Goal: Information Seeking & Learning: Compare options

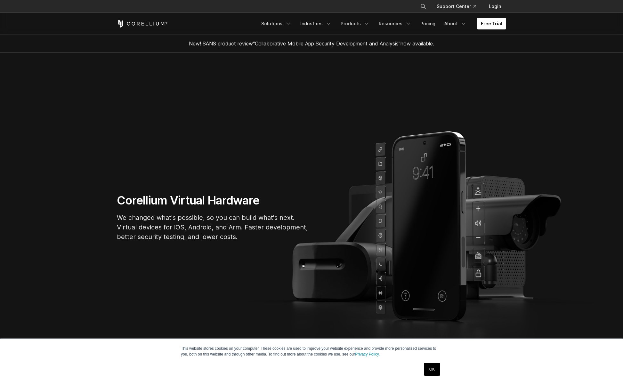
click at [248, 232] on p "We changed what's possible, so you can build what's next. Virtual devices for i…" at bounding box center [213, 227] width 192 height 29
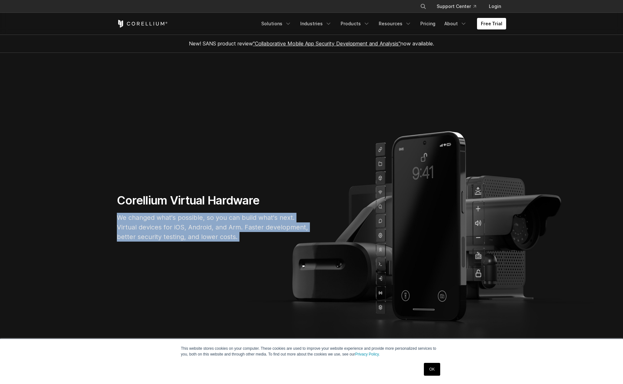
click at [248, 232] on p "We changed what's possible, so you can build what's next. Virtual devices for i…" at bounding box center [213, 227] width 192 height 29
click at [250, 237] on p "We changed what's possible, so you can build what's next. Virtual devices for i…" at bounding box center [213, 227] width 192 height 29
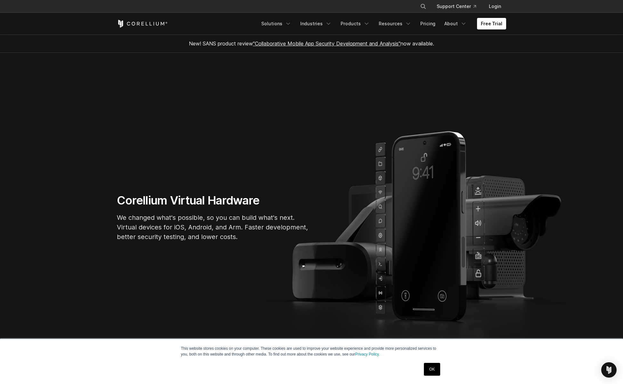
click at [250, 237] on p "We changed what's possible, so you can build what's next. Virtual devices for i…" at bounding box center [213, 227] width 192 height 29
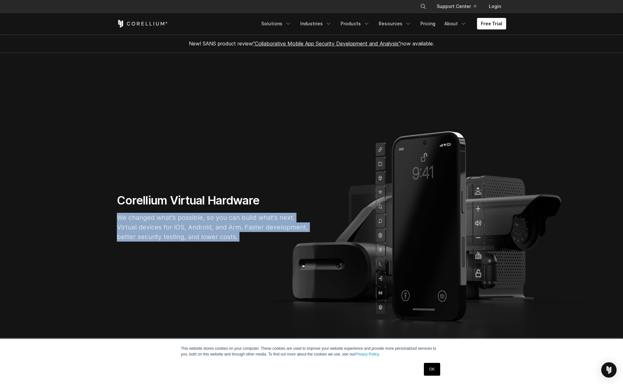
click at [250, 237] on p "We changed what's possible, so you can build what's next. Virtual devices for i…" at bounding box center [213, 227] width 192 height 29
click at [260, 236] on p "We changed what's possible, so you can build what's next. Virtual devices for i…" at bounding box center [213, 227] width 192 height 29
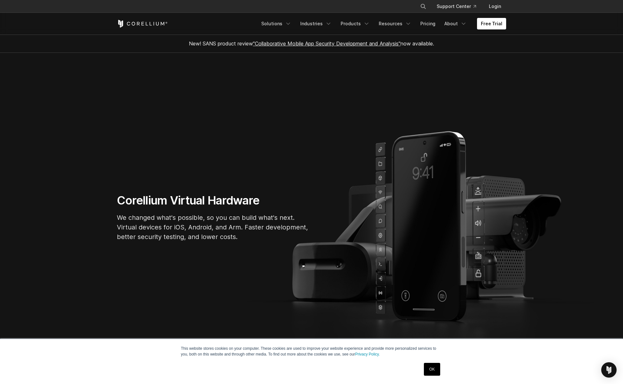
click at [433, 368] on link "OK" at bounding box center [432, 369] width 16 height 13
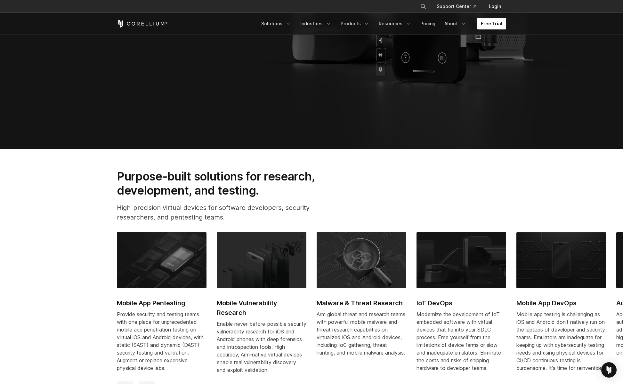
scroll to position [288, 0]
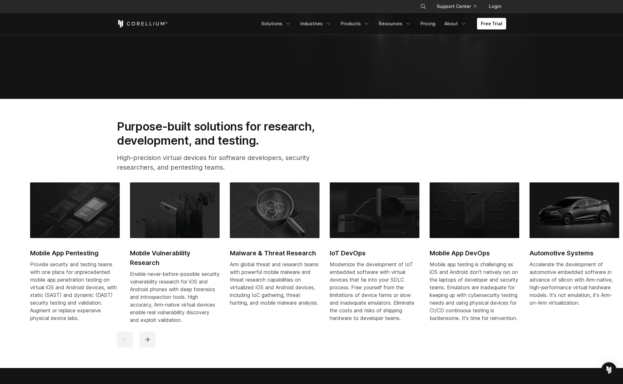
drag, startPoint x: 279, startPoint y: 297, endPoint x: 213, endPoint y: 298, distance: 66.0
click at [213, 298] on div "Enable never-before-possible security vulnerability research for iOS and Androi…" at bounding box center [175, 297] width 90 height 54
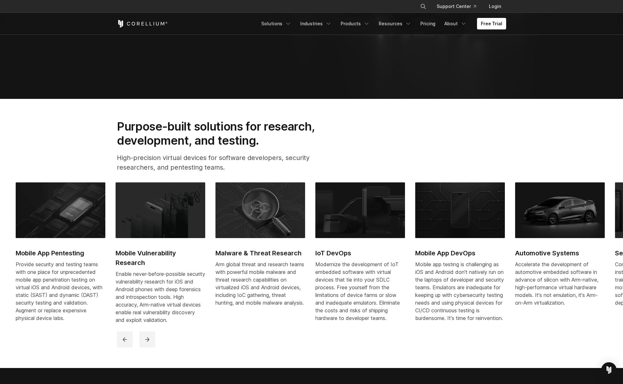
click at [523, 301] on p "Accelerate the development of automotive embedded software in advance of silico…" at bounding box center [561, 284] width 90 height 46
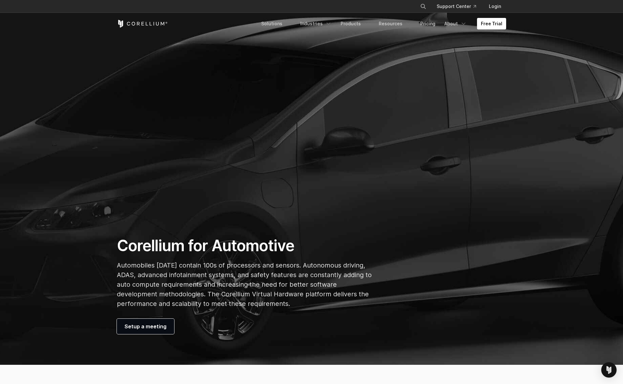
click at [282, 296] on p "Automobiles today contain 100s of processors and sensors. Autonomous driving, A…" at bounding box center [244, 285] width 255 height 48
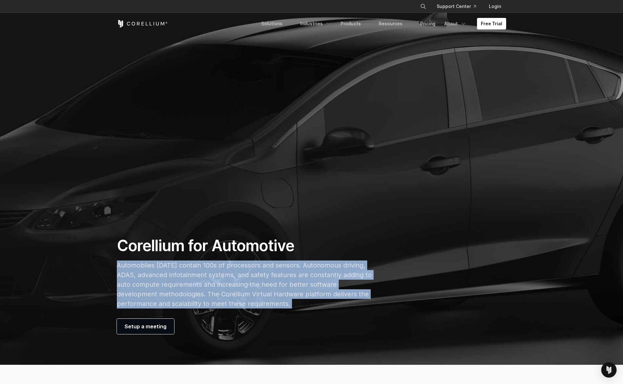
click at [282, 296] on p "Automobiles today contain 100s of processors and sensors. Autonomous driving, A…" at bounding box center [244, 285] width 255 height 48
click at [316, 300] on p "Automobiles today contain 100s of processors and sensors. Autonomous driving, A…" at bounding box center [244, 285] width 255 height 48
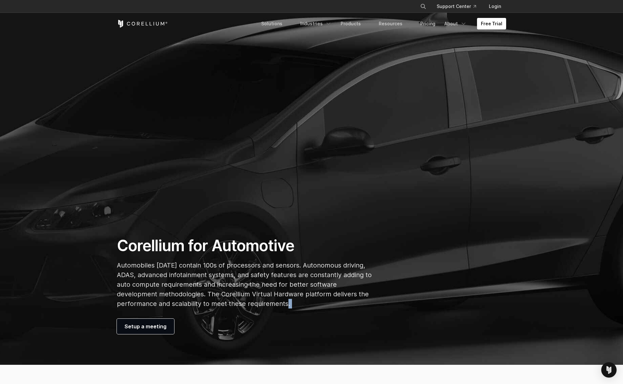
click at [316, 300] on p "Automobiles today contain 100s of processors and sensors. Autonomous driving, A…" at bounding box center [244, 285] width 255 height 48
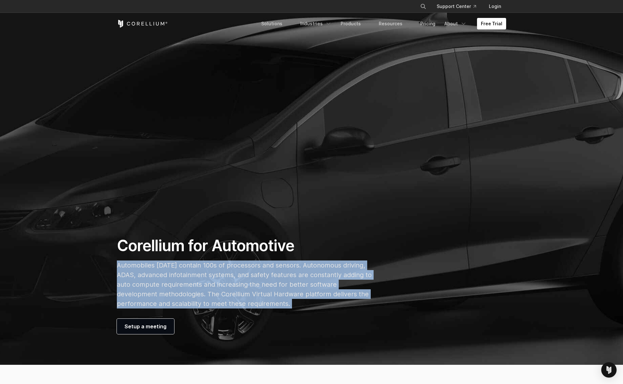
click at [316, 300] on p "Automobiles today contain 100s of processors and sensors. Autonomous driving, A…" at bounding box center [244, 285] width 255 height 48
click at [325, 306] on p "Automobiles today contain 100s of processors and sensors. Autonomous driving, A…" at bounding box center [244, 285] width 255 height 48
drag, startPoint x: 325, startPoint y: 306, endPoint x: 333, endPoint y: 252, distance: 53.8
click at [333, 252] on div "Corellium for Automotive Automobiles today contain 100s of processors and senso…" at bounding box center [245, 285] width 268 height 98
click at [333, 252] on h1 "Corellium for Automotive" at bounding box center [244, 245] width 255 height 19
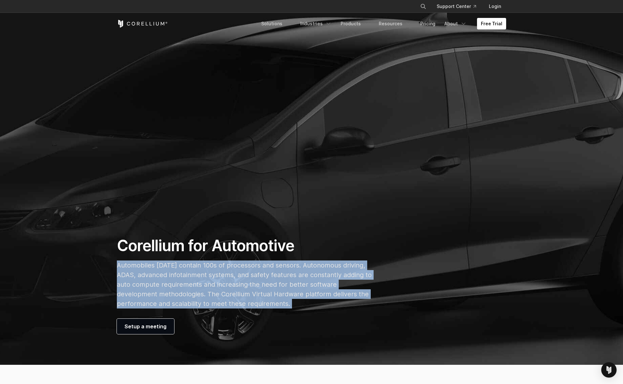
drag, startPoint x: 333, startPoint y: 252, endPoint x: 333, endPoint y: 305, distance: 52.5
click at [333, 305] on div "Corellium for Automotive Automobiles today contain 100s of processors and senso…" at bounding box center [245, 285] width 268 height 98
click at [333, 305] on p "Automobiles today contain 100s of processors and sensors. Autonomous driving, A…" at bounding box center [244, 285] width 255 height 48
drag, startPoint x: 333, startPoint y: 296, endPoint x: 335, endPoint y: 249, distance: 46.8
click at [335, 249] on div "Corellium for Automotive Automobiles today contain 100s of processors and senso…" at bounding box center [245, 285] width 268 height 98
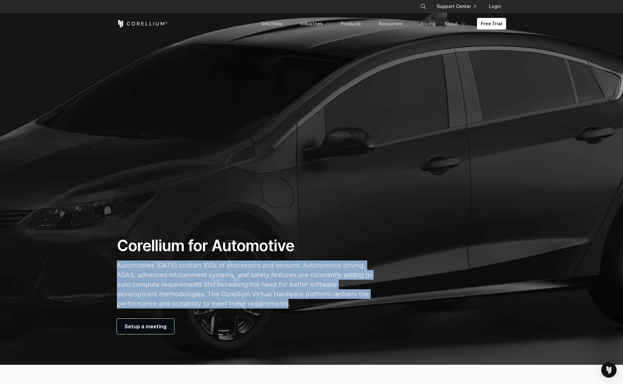
click at [335, 249] on h1 "Corellium for Automotive" at bounding box center [244, 245] width 255 height 19
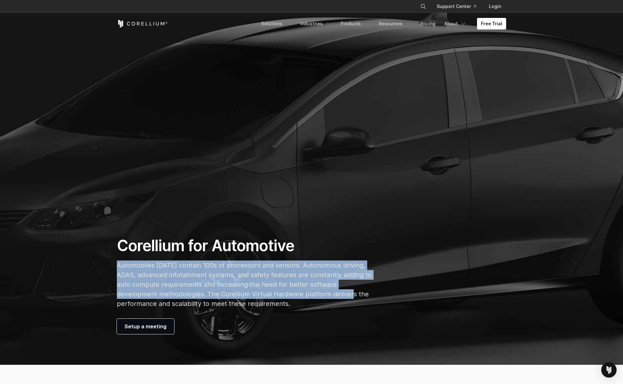
drag, startPoint x: 335, startPoint y: 249, endPoint x: 335, endPoint y: 303, distance: 53.5
click at [335, 302] on div "Corellium for Automotive Automobiles today contain 100s of processors and senso…" at bounding box center [245, 285] width 268 height 98
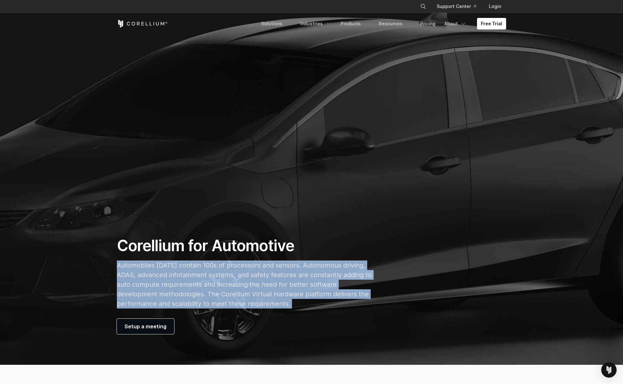
click at [335, 303] on p "Automobiles today contain 100s of processors and sensors. Autonomous driving, A…" at bounding box center [244, 285] width 255 height 48
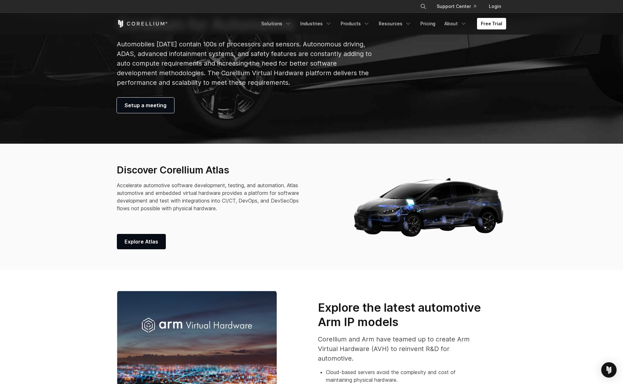
scroll to position [224, 0]
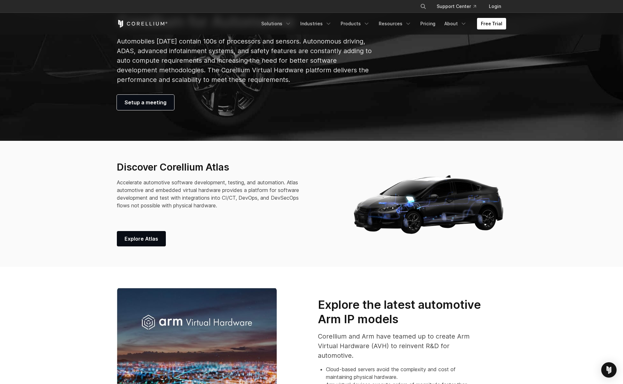
click at [142, 25] on icon "Corellium Home" at bounding box center [143, 24] width 3 height 4
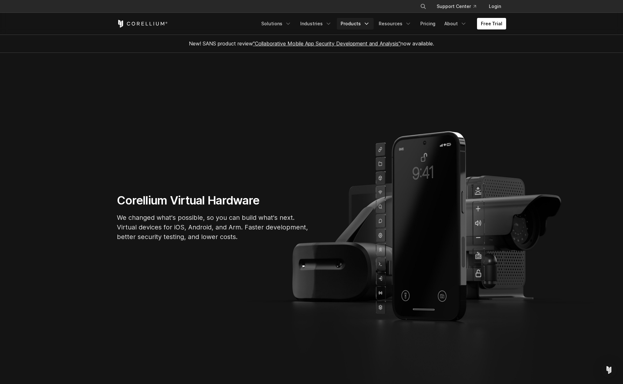
click at [370, 24] on icon "Navigation Menu" at bounding box center [367, 24] width 6 height 6
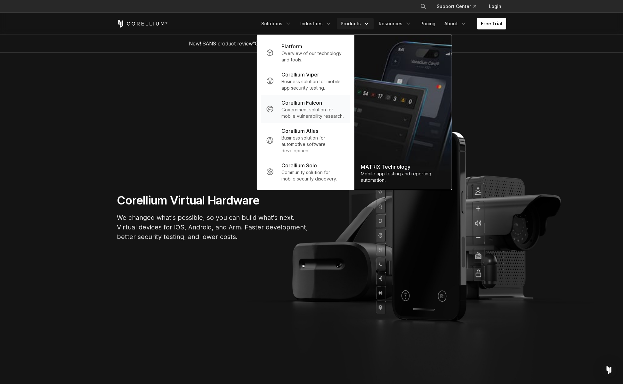
click at [299, 105] on p "Corellium Falcon" at bounding box center [302, 103] width 41 height 8
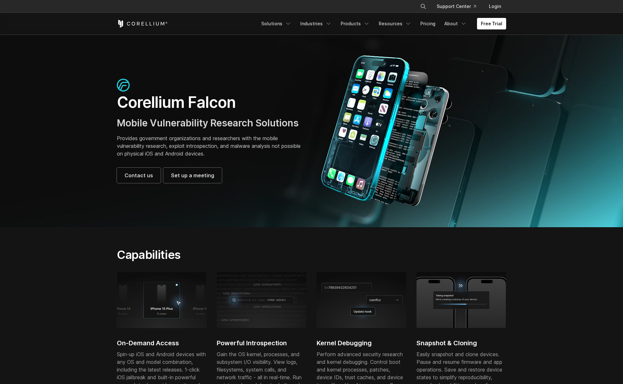
click at [232, 145] on p "Provides government organizations and researchers with the mobile vulnerability…" at bounding box center [211, 146] width 188 height 23
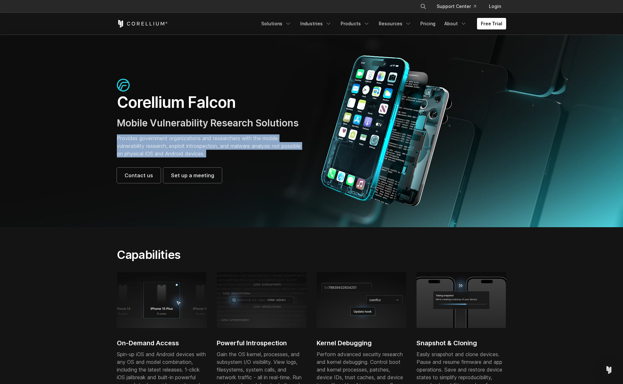
drag, startPoint x: 232, startPoint y: 145, endPoint x: 239, endPoint y: 154, distance: 11.0
click at [233, 146] on p "Provides government organizations and researchers with the mobile vulnerability…" at bounding box center [211, 146] width 188 height 23
click at [239, 154] on p "Provides government organizations and researchers with the mobile vulnerability…" at bounding box center [211, 146] width 188 height 23
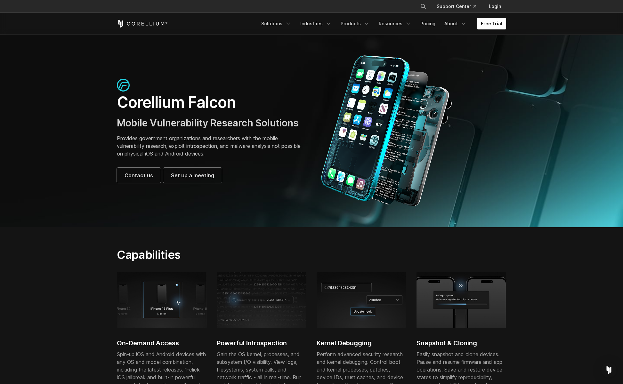
click at [239, 154] on p "Provides government organizations and researchers with the mobile vulnerability…" at bounding box center [211, 146] width 188 height 23
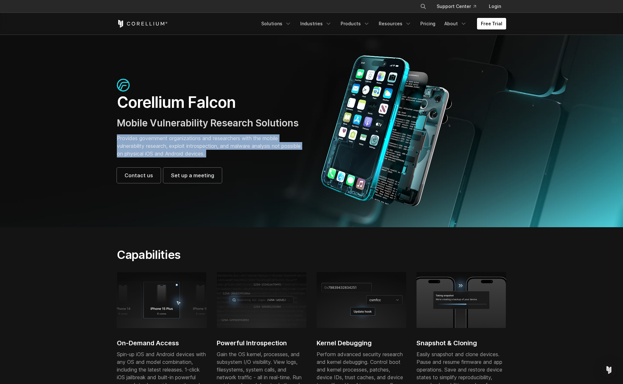
click at [239, 154] on p "Provides government organizations and researchers with the mobile vulnerability…" at bounding box center [211, 146] width 188 height 23
click at [246, 152] on p "Provides government organizations and researchers with the mobile vulnerability…" at bounding box center [211, 146] width 188 height 23
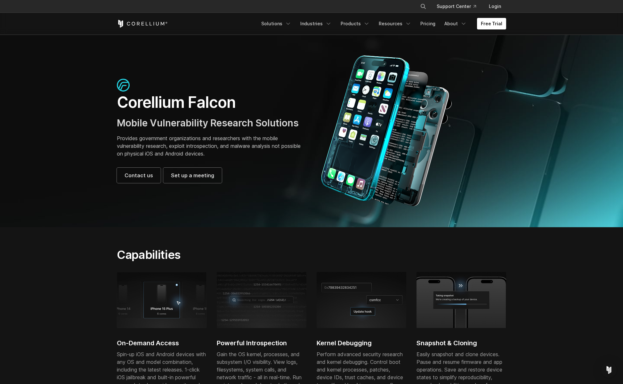
click at [246, 152] on p "Provides government organizations and researchers with the mobile vulnerability…" at bounding box center [211, 146] width 188 height 23
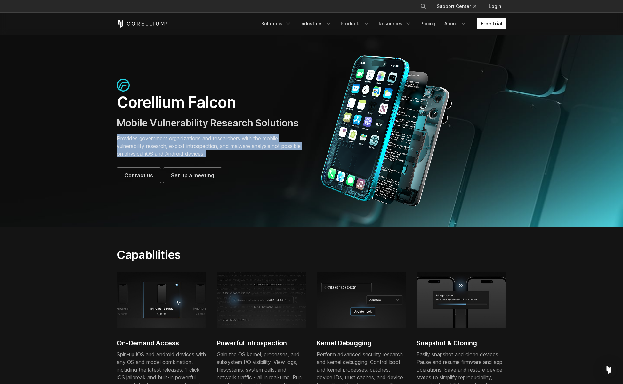
click at [246, 152] on p "Provides government organizations and researchers with the mobile vulnerability…" at bounding box center [211, 146] width 188 height 23
click at [253, 152] on p "Provides government organizations and researchers with the mobile vulnerability…" at bounding box center [211, 146] width 188 height 23
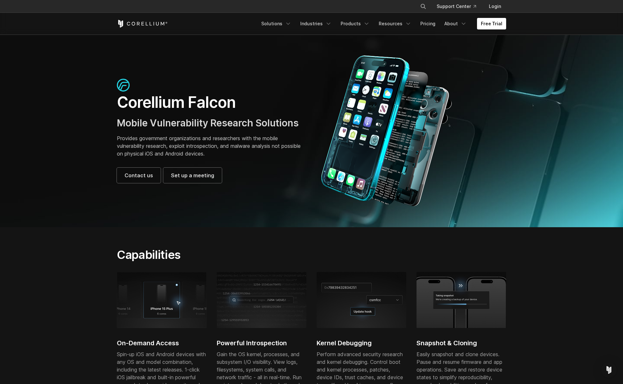
click at [253, 152] on p "Provides government organizations and researchers with the mobile vulnerability…" at bounding box center [211, 146] width 188 height 23
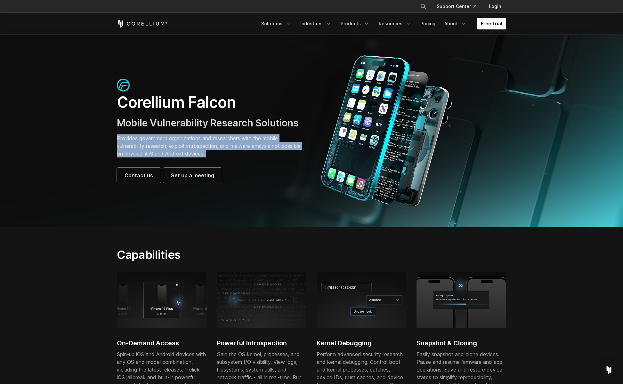
click at [253, 152] on p "Provides government organizations and researchers with the mobile vulnerability…" at bounding box center [211, 146] width 188 height 23
click at [256, 151] on p "Provides government organizations and researchers with the mobile vulnerability…" at bounding box center [211, 146] width 188 height 23
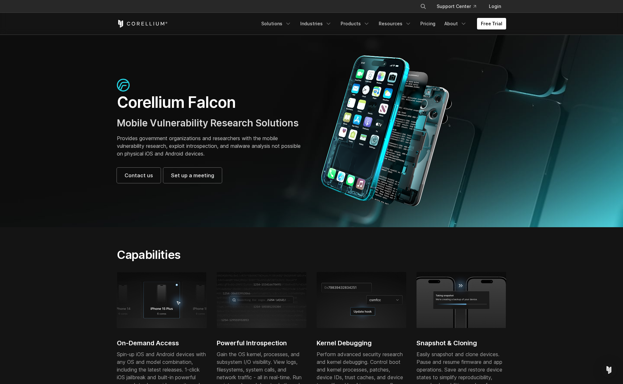
click at [256, 151] on p "Provides government organizations and researchers with the mobile vulnerability…" at bounding box center [211, 146] width 188 height 23
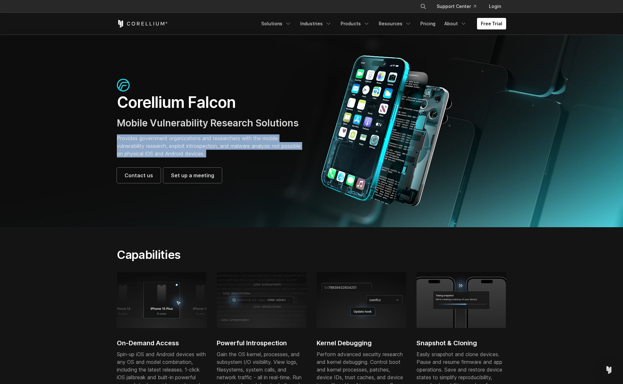
click at [256, 151] on p "Provides government organizations and researchers with the mobile vulnerability…" at bounding box center [211, 146] width 188 height 23
click at [263, 152] on p "Provides government organizations and researchers with the mobile vulnerability…" at bounding box center [211, 146] width 188 height 23
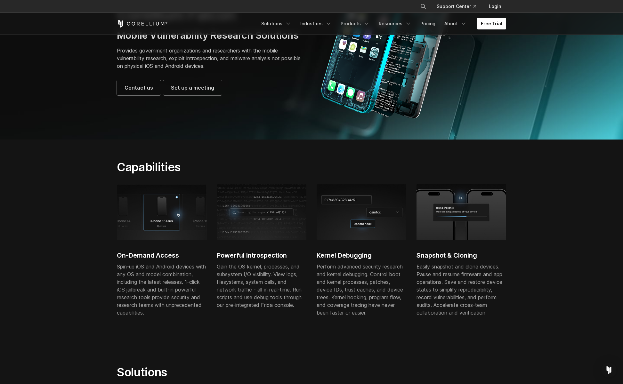
scroll to position [96, 0]
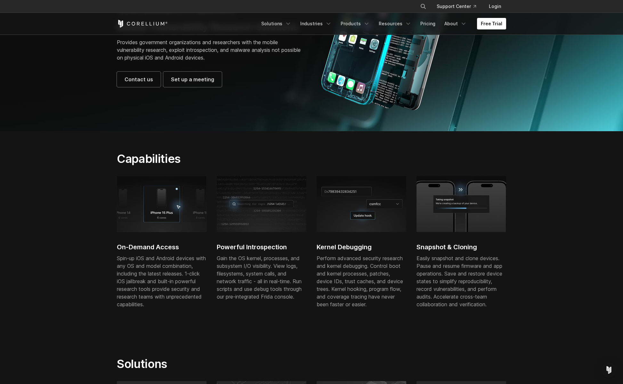
drag, startPoint x: 122, startPoint y: 245, endPoint x: 473, endPoint y: 304, distance: 355.5
click at [456, 301] on div "On-Demand Access Spin-up iOS and Android devices with any OS and model combinat…" at bounding box center [312, 246] width 402 height 140
drag, startPoint x: 394, startPoint y: 283, endPoint x: 154, endPoint y: 258, distance: 241.2
click at [156, 258] on div "On-Demand Access Spin-up iOS and Android devices with any OS and model combinat…" at bounding box center [317, 246] width 400 height 140
drag, startPoint x: 113, startPoint y: 258, endPoint x: 160, endPoint y: 298, distance: 61.3
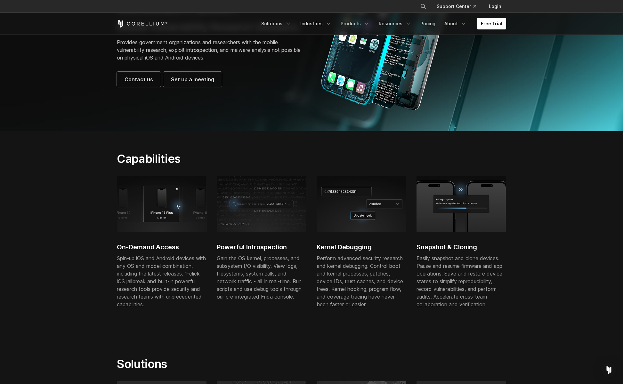
click at [160, 298] on div "On-Demand Access Spin-up iOS and Android devices with any OS and model combinat…" at bounding box center [312, 246] width 402 height 140
drag, startPoint x: 159, startPoint y: 299, endPoint x: 130, endPoint y: 266, distance: 43.6
click at [130, 266] on div "On-Demand Access Spin-up iOS and Android devices with any OS and model combinat…" at bounding box center [162, 246] width 90 height 140
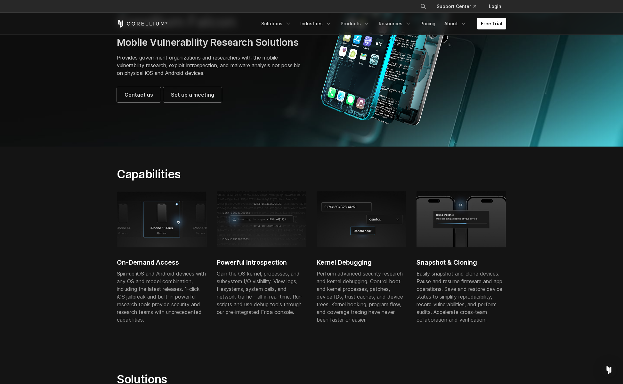
scroll to position [0, 0]
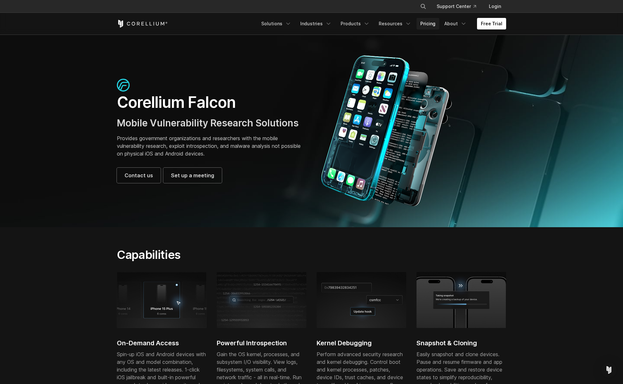
click at [426, 24] on link "Pricing" at bounding box center [428, 24] width 23 height 12
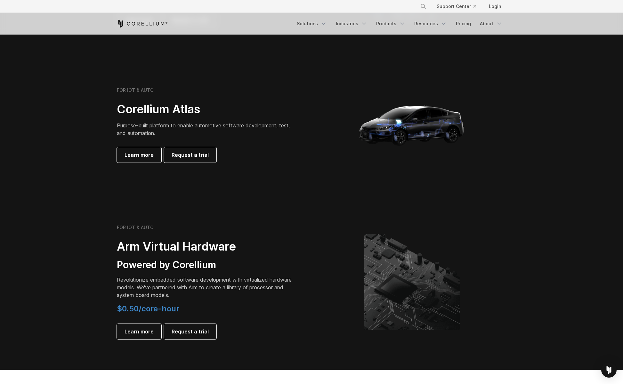
scroll to position [577, 0]
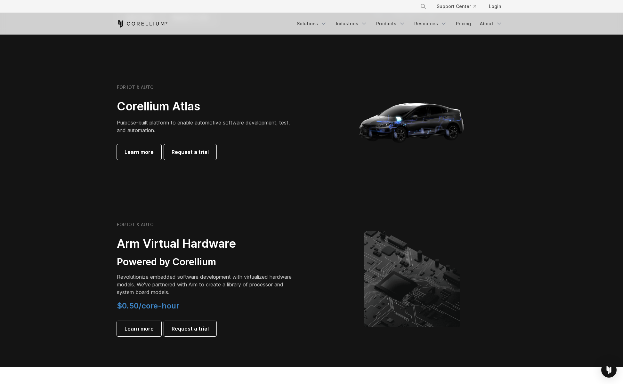
click at [237, 292] on p "Revolutionize embedded software development with virtualized hardware models. W…" at bounding box center [206, 284] width 179 height 23
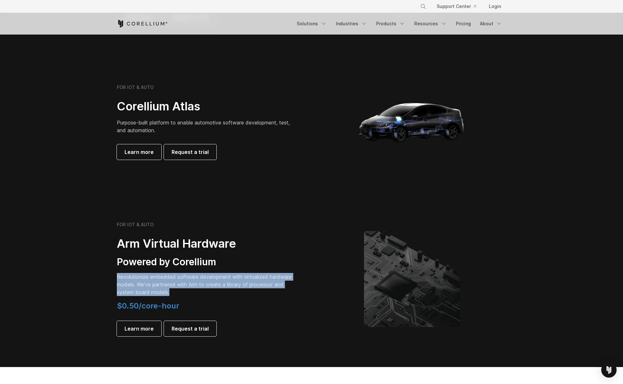
click at [237, 292] on p "Revolutionize embedded software development with virtualized hardware models. W…" at bounding box center [206, 284] width 179 height 23
click at [267, 291] on p "Revolutionize embedded software development with virtualized hardware models. W…" at bounding box center [206, 284] width 179 height 23
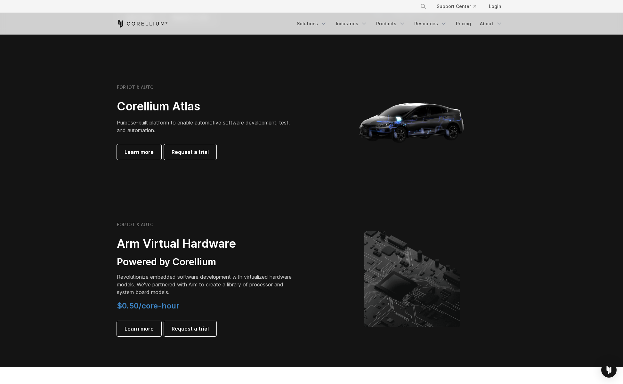
click at [267, 291] on p "Revolutionize embedded software development with virtualized hardware models. W…" at bounding box center [206, 284] width 179 height 23
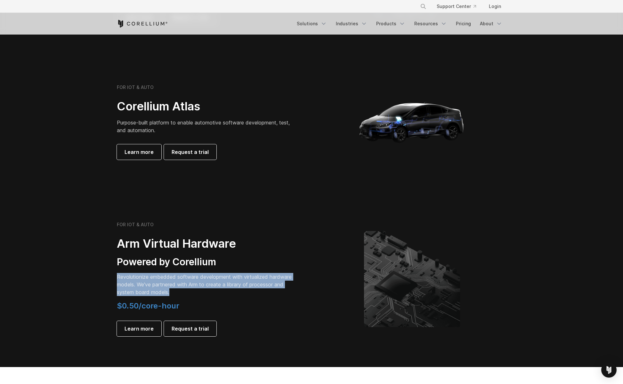
click at [267, 291] on p "Revolutionize embedded software development with virtualized hardware models. W…" at bounding box center [206, 284] width 179 height 23
click at [270, 293] on p "Revolutionize embedded software development with virtualized hardware models. W…" at bounding box center [206, 284] width 179 height 23
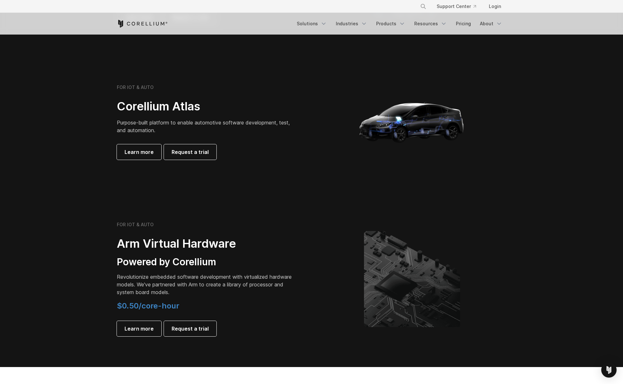
click at [270, 293] on p "Revolutionize embedded software development with virtualized hardware models. W…" at bounding box center [206, 284] width 179 height 23
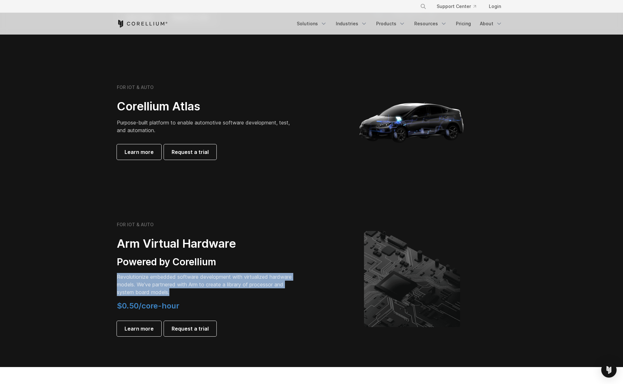
click at [270, 293] on p "Revolutionize embedded software development with virtualized hardware models. W…" at bounding box center [206, 284] width 179 height 23
click at [284, 294] on p "Revolutionize embedded software development with virtualized hardware models. W…" at bounding box center [206, 284] width 179 height 23
drag, startPoint x: 284, startPoint y: 294, endPoint x: 280, endPoint y: 264, distance: 30.8
click at [280, 264] on div "FOR IOT & AUTO Arm Virtual Hardware Powered by Corellium Revolutionize embedded…" at bounding box center [206, 279] width 179 height 115
click at [280, 264] on h3 "Powered by Corellium" at bounding box center [206, 262] width 179 height 12
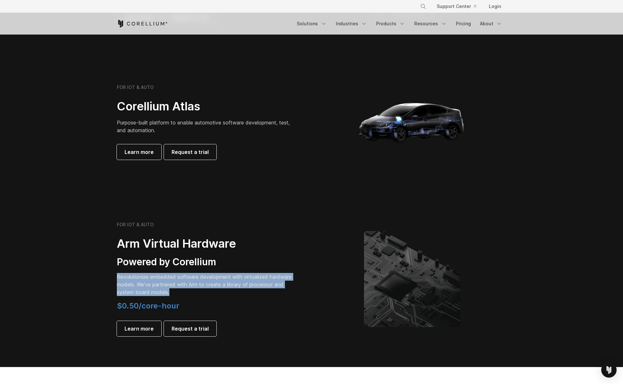
drag, startPoint x: 280, startPoint y: 264, endPoint x: 285, endPoint y: 294, distance: 30.2
click at [285, 294] on div "FOR IOT & AUTO Arm Virtual Hardware Powered by Corellium Revolutionize embedded…" at bounding box center [206, 279] width 179 height 115
click at [285, 294] on p "Revolutionize embedded software development with virtualized hardware models. W…" at bounding box center [206, 284] width 179 height 23
drag, startPoint x: 285, startPoint y: 294, endPoint x: 277, endPoint y: 261, distance: 33.1
click at [277, 262] on div "FOR IOT & AUTO Arm Virtual Hardware Powered by Corellium Revolutionize embedded…" at bounding box center [206, 279] width 179 height 115
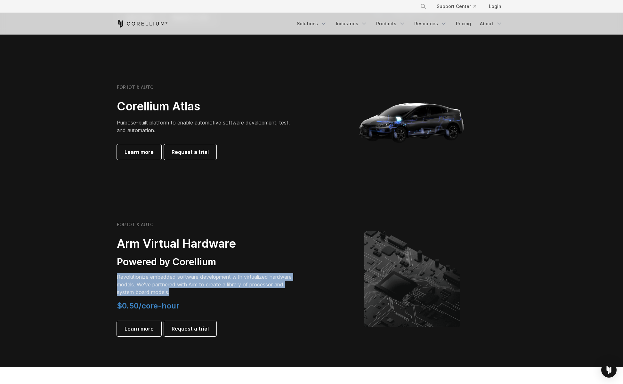
click at [277, 261] on h3 "Powered by Corellium" at bounding box center [206, 262] width 179 height 12
drag, startPoint x: 277, startPoint y: 261, endPoint x: 285, endPoint y: 296, distance: 35.5
click at [285, 296] on div "FOR IOT & AUTO Arm Virtual Hardware Powered by Corellium Revolutionize embedded…" at bounding box center [206, 279] width 179 height 115
click at [285, 296] on p "Revolutionize embedded software development with virtualized hardware models. W…" at bounding box center [206, 284] width 179 height 23
drag, startPoint x: 285, startPoint y: 296, endPoint x: 276, endPoint y: 260, distance: 37.3
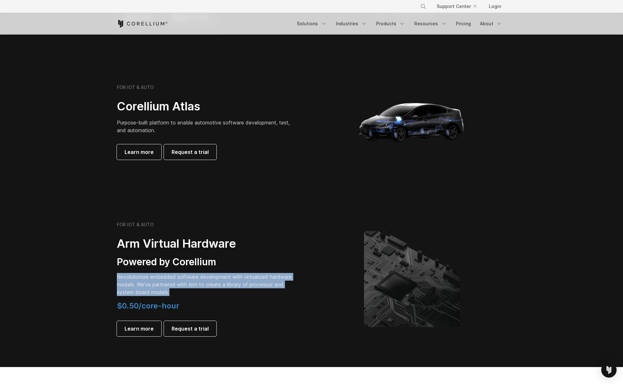
click at [276, 260] on div "FOR IOT & AUTO Arm Virtual Hardware Powered by Corellium Revolutionize embedded…" at bounding box center [206, 279] width 179 height 115
click at [276, 260] on h3 "Powered by Corellium" at bounding box center [206, 262] width 179 height 12
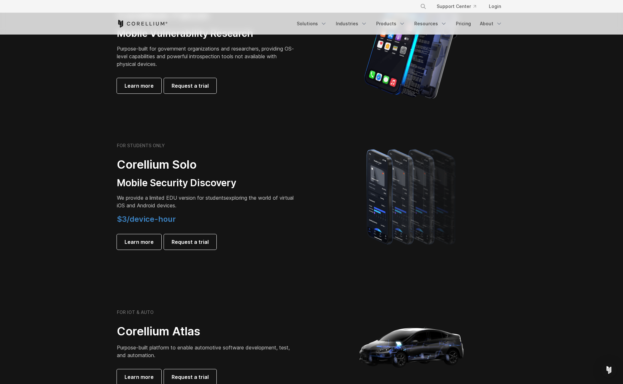
scroll to position [256, 0]
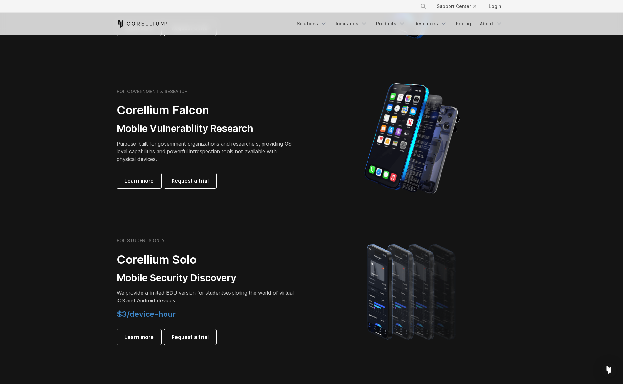
click at [224, 296] on span "We provide a limited EDU version for students" at bounding box center [171, 293] width 109 height 6
click at [225, 296] on span "We provide a limited EDU version for students" at bounding box center [171, 293] width 109 height 6
click at [252, 297] on p "We provide a limited EDU version for students exploring the world of virtual iO…" at bounding box center [206, 296] width 179 height 15
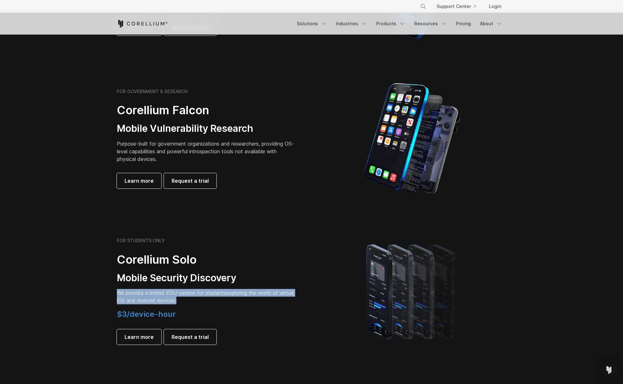
click at [252, 297] on p "We provide a limited EDU version for students exploring the world of virtual iO…" at bounding box center [206, 296] width 179 height 15
click at [276, 296] on p "We provide a limited EDU version for students exploring the world of virtual iO…" at bounding box center [206, 296] width 179 height 15
click at [279, 294] on p "We provide a limited EDU version for students exploring the world of virtual iO…" at bounding box center [206, 296] width 179 height 15
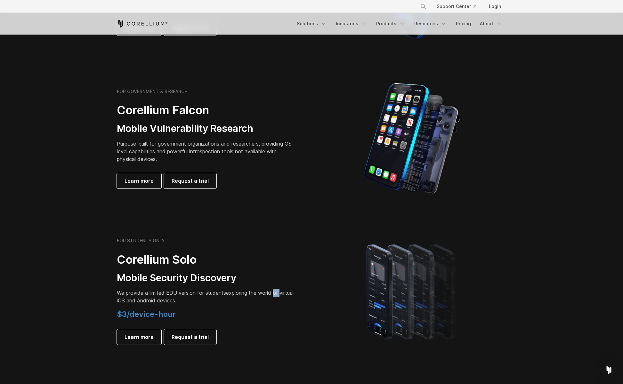
click at [279, 294] on p "We provide a limited EDU version for students exploring the world of virtual iO…" at bounding box center [206, 296] width 179 height 15
click at [268, 295] on p "We provide a limited EDU version for students exploring the world of virtual iO…" at bounding box center [206, 296] width 179 height 15
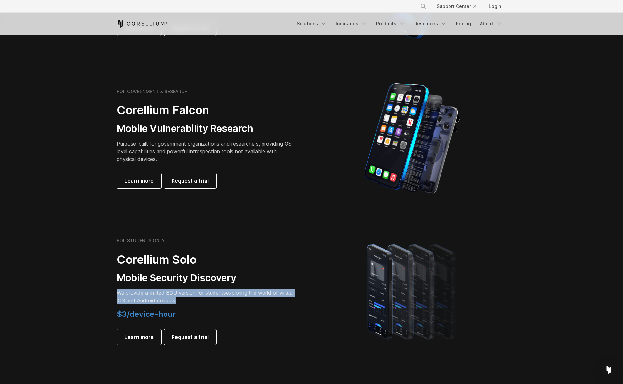
click at [276, 293] on p "We provide a limited EDU version for students exploring the world of virtual iO…" at bounding box center [206, 296] width 179 height 15
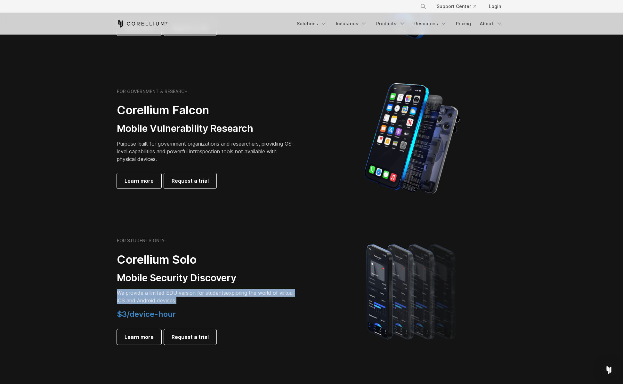
click at [267, 299] on p "We provide a limited EDU version for students exploring the world of virtual iO…" at bounding box center [206, 296] width 179 height 15
click at [274, 297] on p "We provide a limited EDU version for students exploring the world of virtual iO…" at bounding box center [206, 296] width 179 height 15
click at [276, 298] on p "We provide a limited EDU version for students exploring the world of virtual iO…" at bounding box center [206, 296] width 179 height 15
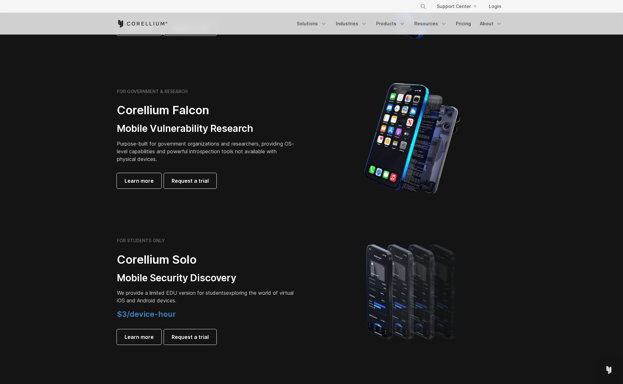
click at [276, 298] on p "We provide a limited EDU version for students exploring the world of virtual iO…" at bounding box center [206, 296] width 179 height 15
click at [280, 303] on p "We provide a limited EDU version for students exploring the world of virtual iO…" at bounding box center [206, 296] width 179 height 15
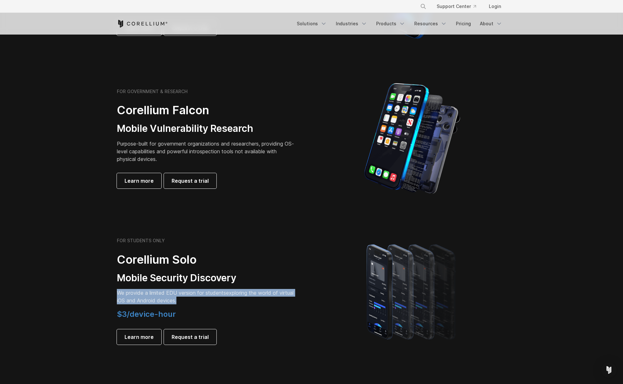
click at [269, 301] on p "We provide a limited EDU version for students exploring the world of virtual iO…" at bounding box center [206, 296] width 179 height 15
click at [284, 301] on p "We provide a limited EDU version for students exploring the world of virtual iO…" at bounding box center [206, 296] width 179 height 15
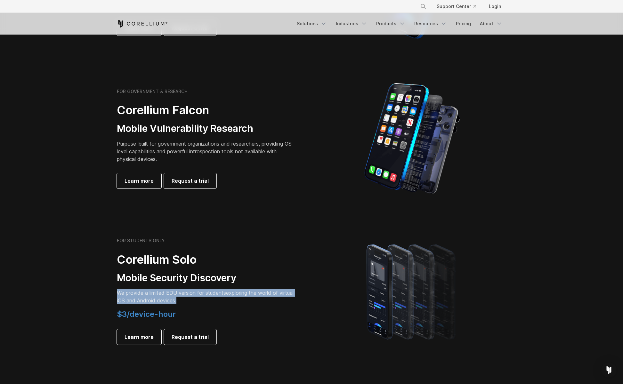
click at [284, 301] on p "We provide a limited EDU version for students exploring the world of virtual iO…" at bounding box center [206, 296] width 179 height 15
click at [271, 297] on p "We provide a limited EDU version for students exploring the world of virtual iO…" at bounding box center [206, 296] width 179 height 15
click at [255, 295] on p "We provide a limited EDU version for students exploring the world of virtual iO…" at bounding box center [206, 296] width 179 height 15
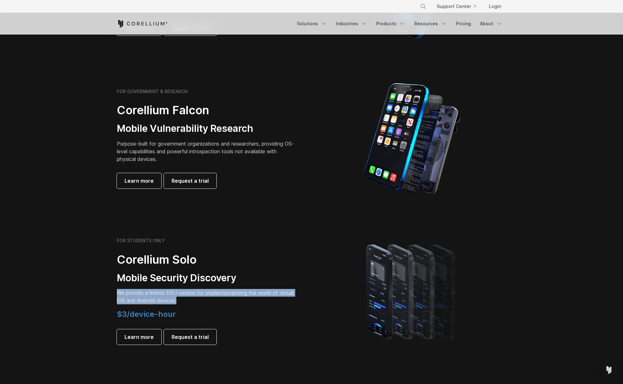
click at [273, 297] on p "We provide a limited EDU version for students exploring the world of virtual iO…" at bounding box center [206, 296] width 179 height 15
click at [305, 232] on section "FOR STUDENTS ONLY Corellium Solo Mobile Security Discovery We provide a limited…" at bounding box center [311, 291] width 623 height 153
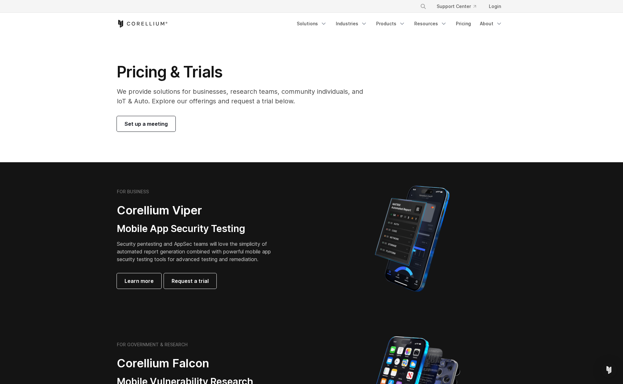
scroll to position [0, 0]
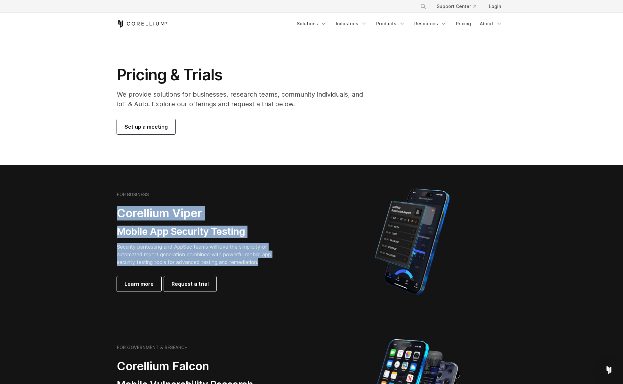
drag, startPoint x: 220, startPoint y: 247, endPoint x: 107, endPoint y: 208, distance: 119.7
click at [108, 209] on section "FOR BUSINESS Corellium Viper Mobile App Security Testing Security pentesting an…" at bounding box center [311, 241] width 623 height 153
click at [107, 208] on section "FOR BUSINESS Corellium Viper Mobile App Security Testing Security pentesting an…" at bounding box center [311, 241] width 623 height 153
drag, startPoint x: 107, startPoint y: 208, endPoint x: 287, endPoint y: 260, distance: 188.2
click at [287, 260] on section "FOR BUSINESS Corellium Viper Mobile App Security Testing Security pentesting an…" at bounding box center [311, 241] width 623 height 153
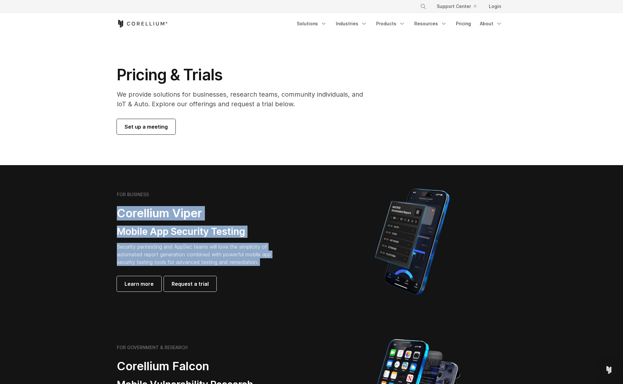
click at [287, 260] on div "FOR BUSINESS Corellium Viper Mobile App Security Testing Security pentesting an…" at bounding box center [206, 242] width 179 height 100
drag, startPoint x: 288, startPoint y: 261, endPoint x: 114, endPoint y: 207, distance: 181.6
click at [114, 207] on div "FOR BUSINESS Corellium Viper Mobile App Security Testing Security pentesting an…" at bounding box center [211, 242] width 201 height 100
drag, startPoint x: 114, startPoint y: 207, endPoint x: 297, endPoint y: 259, distance: 189.4
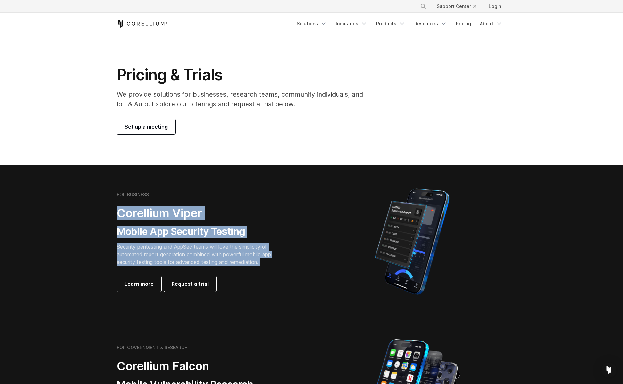
click at [297, 259] on div "FOR BUSINESS Corellium Viper Mobile App Security Testing Security pentesting an…" at bounding box center [211, 242] width 201 height 100
drag, startPoint x: 297, startPoint y: 259, endPoint x: 121, endPoint y: 208, distance: 182.6
click at [121, 208] on div "FOR BUSINESS Corellium Viper Mobile App Security Testing Security pentesting an…" at bounding box center [211, 242] width 201 height 100
click at [121, 208] on h2 "Corellium Viper" at bounding box center [199, 213] width 164 height 14
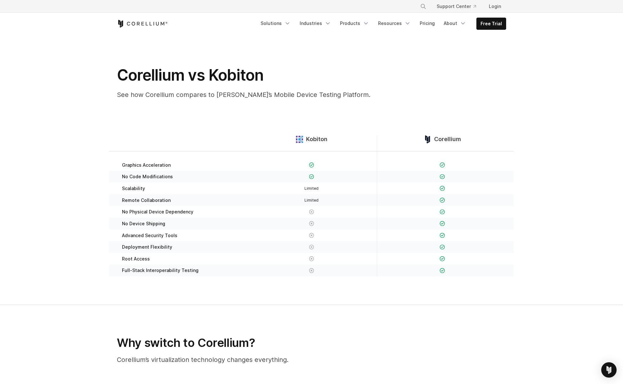
click at [237, 78] on h1 "Corellium vs Kobiton" at bounding box center [245, 75] width 256 height 19
copy h1 "Kobiton"
click at [289, 67] on h1 "Corellium vs. BrowserStack" at bounding box center [245, 74] width 256 height 19
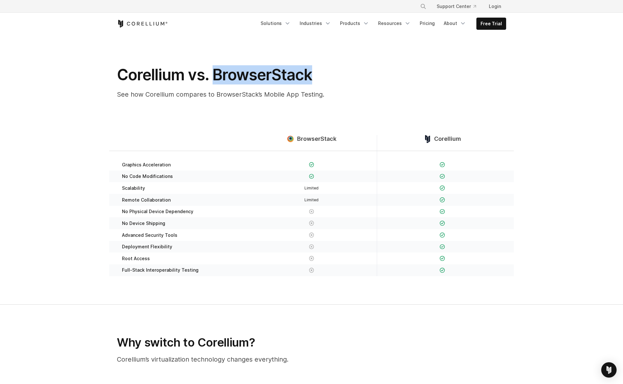
copy h1 "BrowserStack"
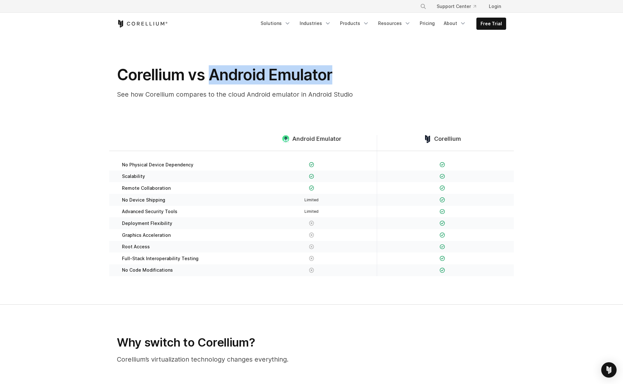
drag, startPoint x: 211, startPoint y: 74, endPoint x: 384, endPoint y: 69, distance: 173.1
click at [384, 69] on div "Corellium vs Android Emulator See how Corellium compares to the cloud Android e…" at bounding box center [312, 84] width 402 height 39
copy h1 "Android Emulator"
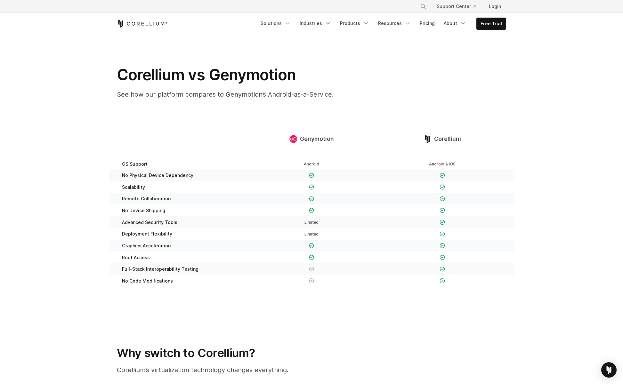
drag, startPoint x: 545, startPoint y: 99, endPoint x: 512, endPoint y: 78, distance: 39.0
click at [545, 98] on section "Corellium vs Genymotion See how our platform compares to Genymotion’s Android-a…" at bounding box center [311, 70] width 623 height 70
click at [257, 78] on h1 "Corellium vs Genymotion" at bounding box center [245, 74] width 256 height 19
copy h1 "Genymotion"
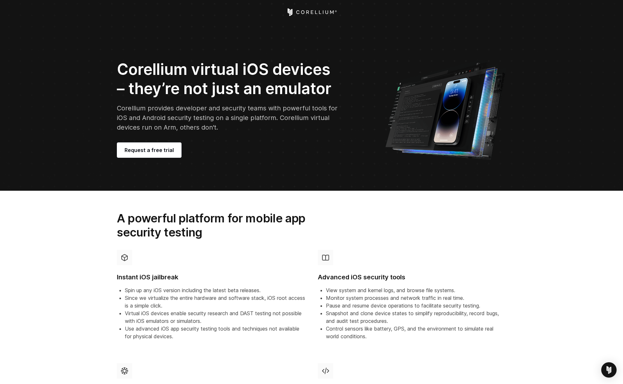
click at [235, 228] on h2 "A powerful platform for mobile app security testing" at bounding box center [226, 225] width 219 height 29
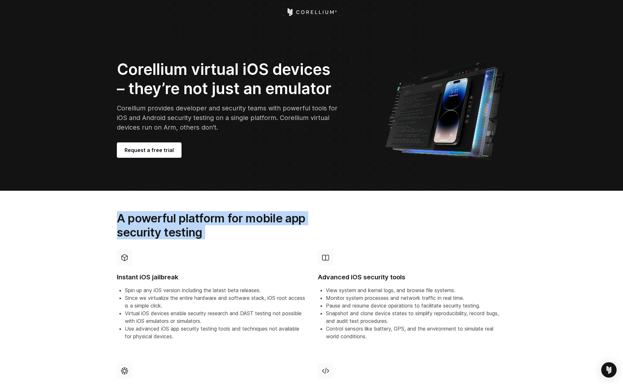
click at [235, 228] on h2 "A powerful platform for mobile app security testing" at bounding box center [226, 225] width 219 height 29
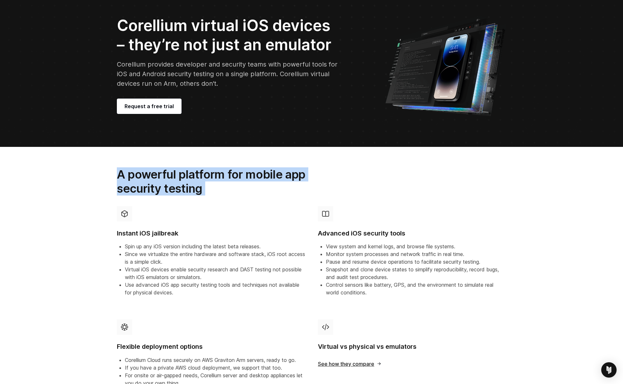
scroll to position [64, 0]
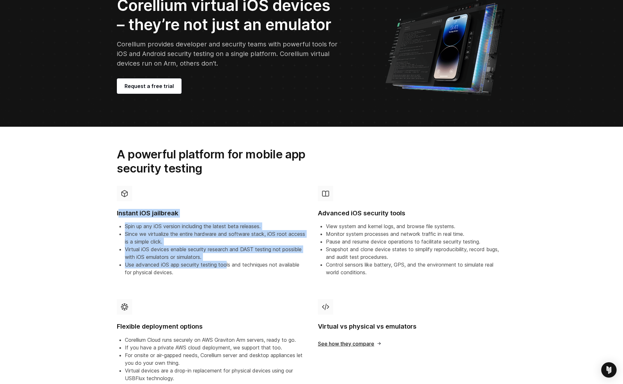
drag, startPoint x: 224, startPoint y: 266, endPoint x: 117, endPoint y: 215, distance: 118.2
click at [117, 215] on div "Instant iOS jailbreak Spin up any iOS version including the latest beta release…" at bounding box center [211, 231] width 188 height 91
click at [117, 215] on h4 "Instant iOS jailbreak" at bounding box center [211, 213] width 188 height 9
drag, startPoint x: 120, startPoint y: 216, endPoint x: 210, endPoint y: 271, distance: 105.9
click at [210, 271] on div "Instant iOS jailbreak Spin up any iOS version including the latest beta release…" at bounding box center [211, 234] width 199 height 106
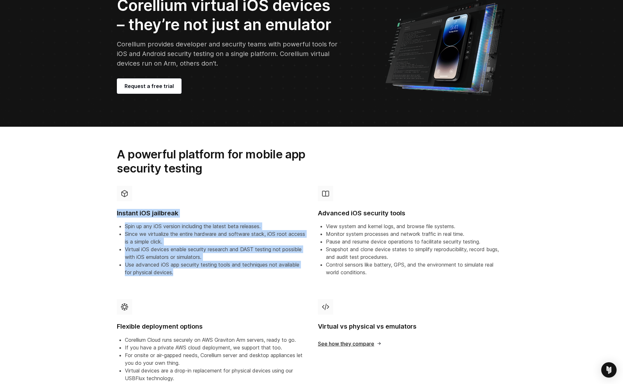
click at [215, 274] on li "Use advanced iOS app security testing tools and techniques not available for ph…" at bounding box center [215, 268] width 180 height 15
drag, startPoint x: 215, startPoint y: 274, endPoint x: 110, endPoint y: 221, distance: 117.8
click at [111, 221] on div "Instant iOS jailbreak Spin up any iOS version including the latest beta release…" at bounding box center [211, 234] width 201 height 106
click at [110, 221] on section "A powerful platform for mobile app security testing Instant iOS jailbreak Spin …" at bounding box center [311, 264] width 623 height 274
drag, startPoint x: 112, startPoint y: 216, endPoint x: 216, endPoint y: 273, distance: 118.6
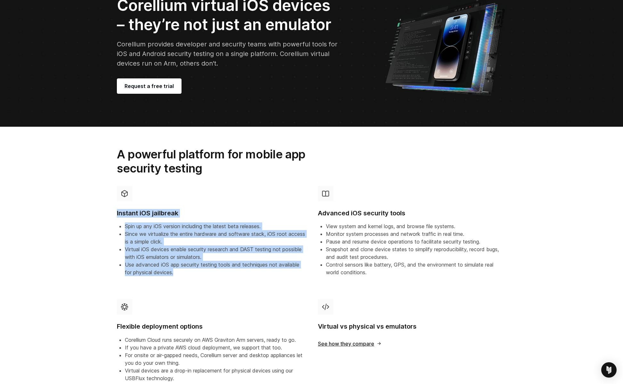
click at [216, 273] on div "Instant iOS jailbreak Spin up any iOS version including the latest beta release…" at bounding box center [211, 234] width 199 height 106
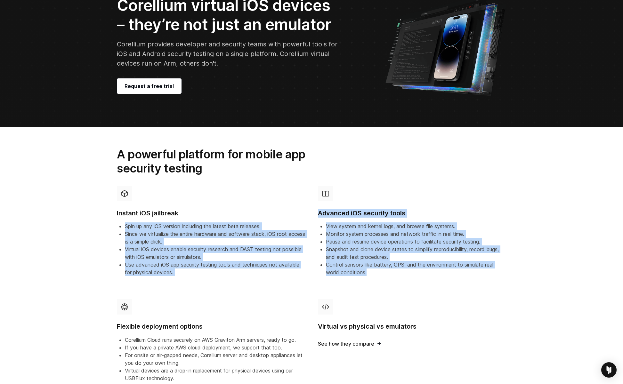
drag, startPoint x: 408, startPoint y: 269, endPoint x: 299, endPoint y: 213, distance: 122.7
click at [299, 213] on div "Instant iOS jailbreak Spin up any iOS version including the latest beta release…" at bounding box center [312, 290] width 402 height 219
click at [321, 219] on div "Advanced iOS security tools View system and kernel logs, and browse file system…" at bounding box center [412, 231] width 188 height 91
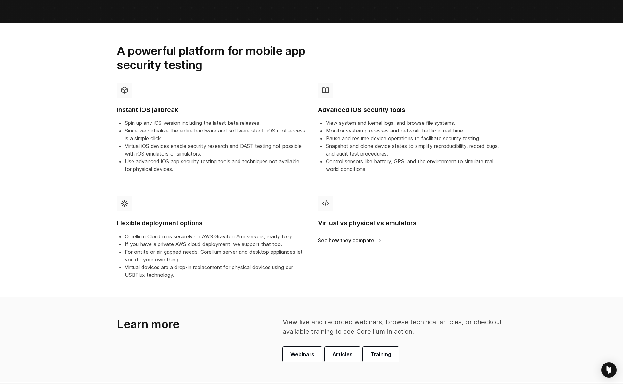
scroll to position [0, 0]
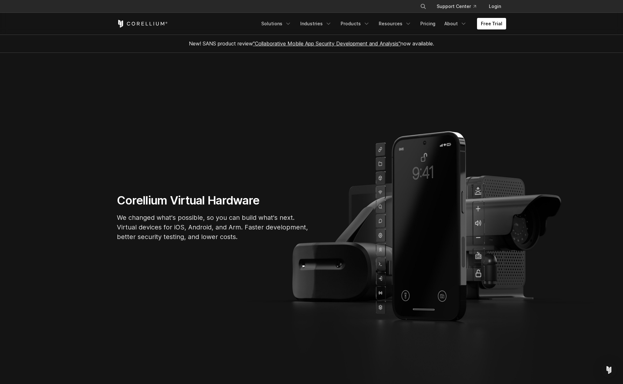
click at [491, 227] on div "Corellium Virtual Hardware We changed what's possible, so you can build what's …" at bounding box center [312, 221] width 402 height 54
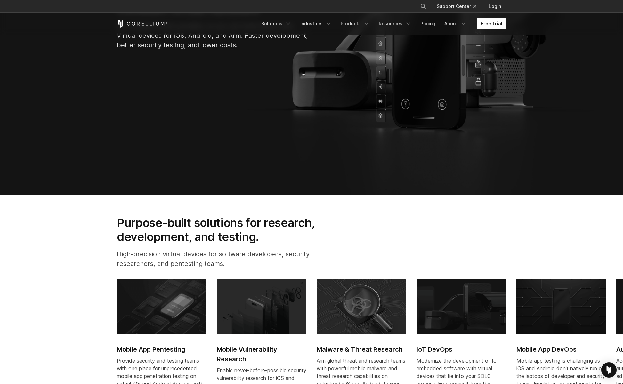
scroll to position [192, 0]
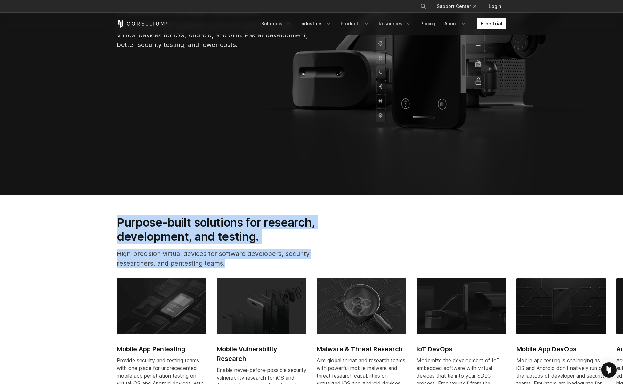
drag, startPoint x: 254, startPoint y: 267, endPoint x: 108, endPoint y: 223, distance: 152.4
click at [108, 223] on section "Purpose-built solutions for research, development, and testing. High-precision …" at bounding box center [311, 329] width 623 height 269
drag, startPoint x: 144, startPoint y: 227, endPoint x: 263, endPoint y: 265, distance: 124.9
click at [263, 265] on section "Purpose-built solutions for research, development, and testing. High-precision …" at bounding box center [311, 329] width 623 height 269
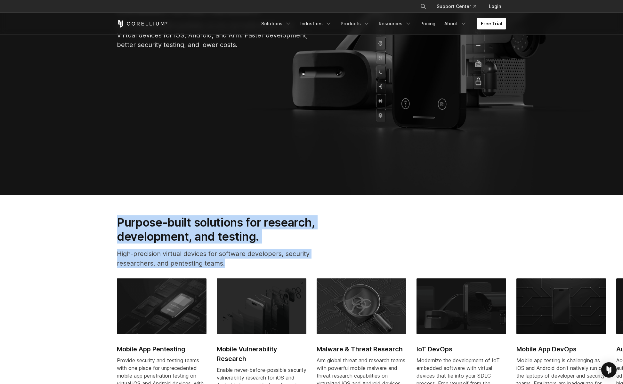
click at [263, 265] on p "High-precision virtual devices for software developers, security researchers, a…" at bounding box center [226, 258] width 219 height 19
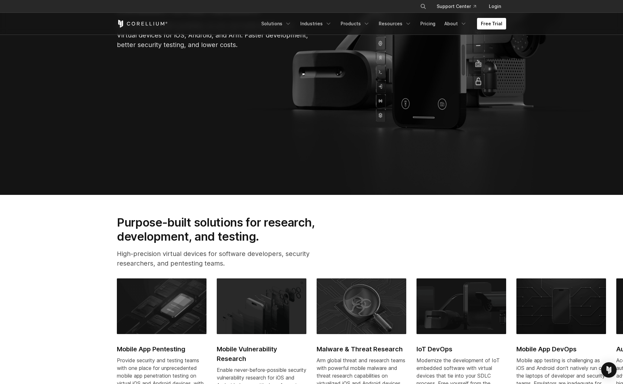
click at [263, 263] on p "High-precision virtual devices for software developers, security researchers, a…" at bounding box center [226, 258] width 219 height 19
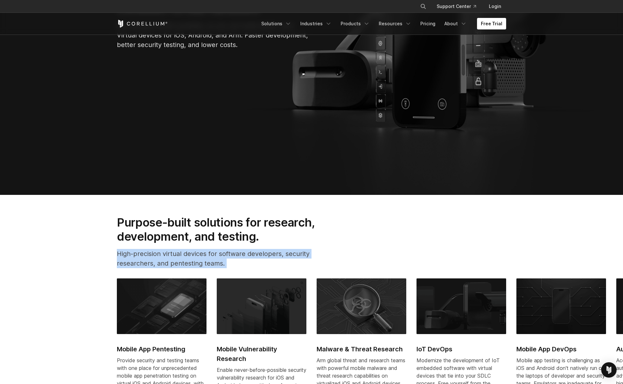
click at [263, 263] on p "High-precision virtual devices for software developers, security researchers, a…" at bounding box center [226, 258] width 219 height 19
click at [277, 261] on p "High-precision virtual devices for software developers, security researchers, a…" at bounding box center [226, 258] width 219 height 19
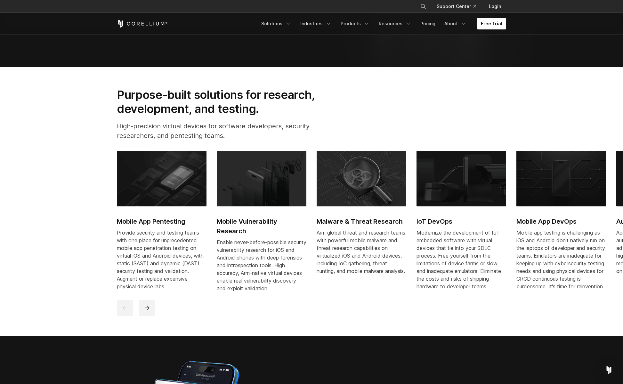
scroll to position [320, 0]
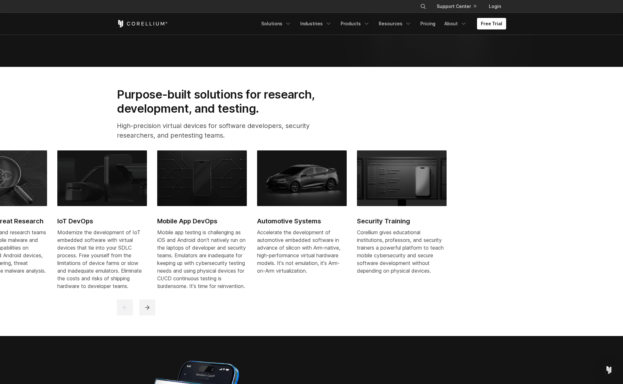
drag, startPoint x: 492, startPoint y: 247, endPoint x: 147, endPoint y: 252, distance: 345.1
click at [147, 252] on div "Mobile App Pentesting Provide security and testing teams with one place for unp…" at bounding box center [107, 225] width 700 height 149
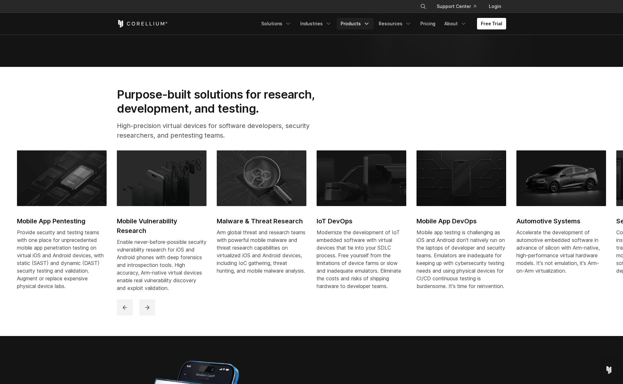
click at [360, 24] on link "Products" at bounding box center [355, 24] width 37 height 12
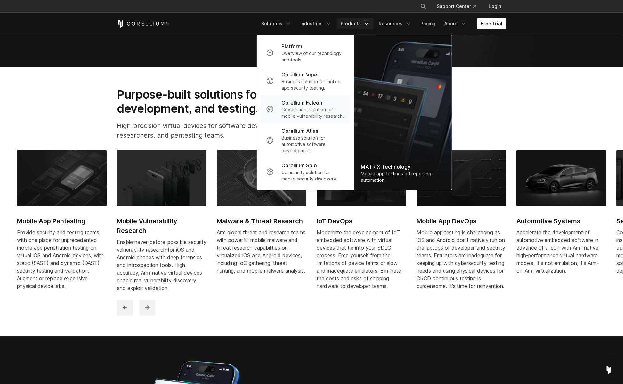
click at [308, 110] on p "Government solution for mobile vulnerability research." at bounding box center [314, 113] width 64 height 13
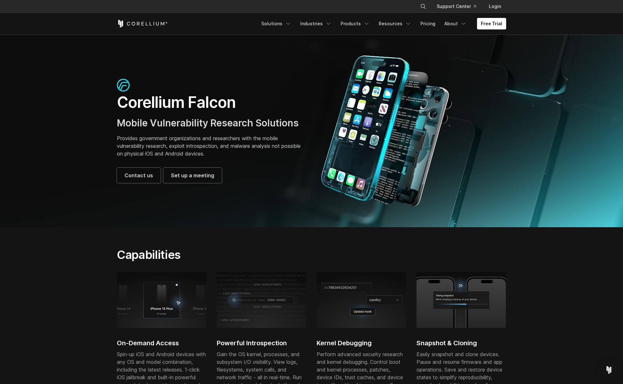
click at [481, 123] on div at bounding box center [412, 131] width 188 height 152
